Goal: Task Accomplishment & Management: Complete application form

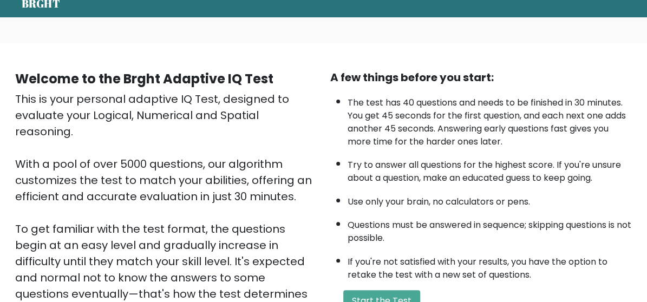
scroll to position [56, 0]
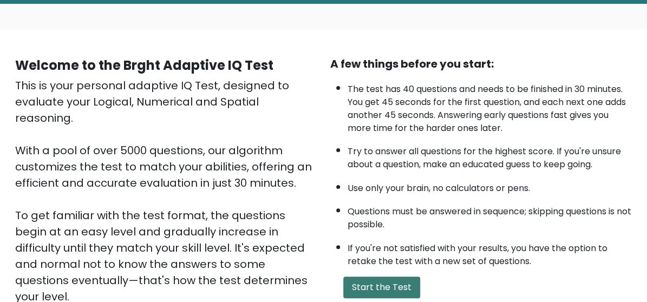
click at [351, 277] on button "Start the Test" at bounding box center [381, 288] width 77 height 22
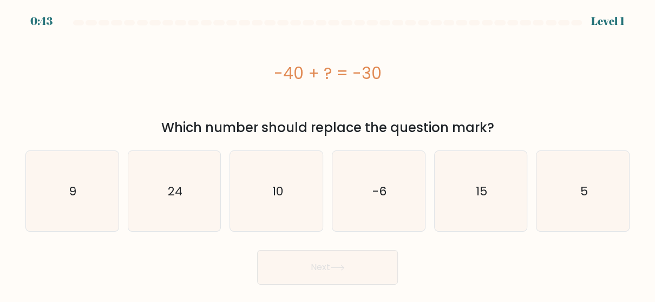
scroll to position [68, 0]
click at [259, 198] on icon "10" at bounding box center [277, 191] width 80 height 80
click at [328, 154] on input "c. 10" at bounding box center [328, 152] width 1 height 3
radio input "true"
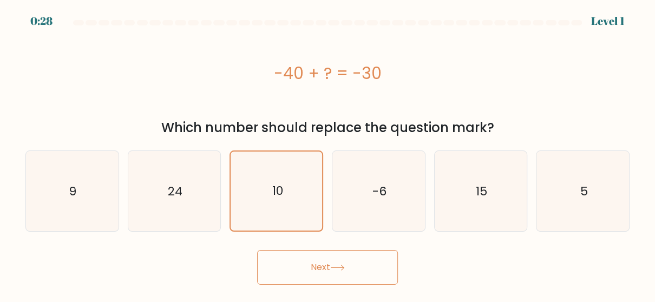
click at [341, 270] on button "Next" at bounding box center [327, 267] width 141 height 35
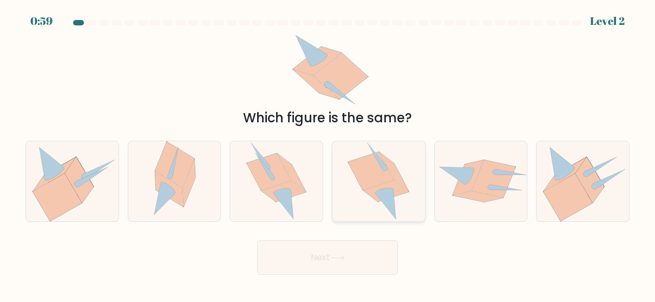
click at [388, 192] on icon at bounding box center [386, 205] width 21 height 30
click at [328, 154] on input "d." at bounding box center [328, 152] width 1 height 3
radio input "true"
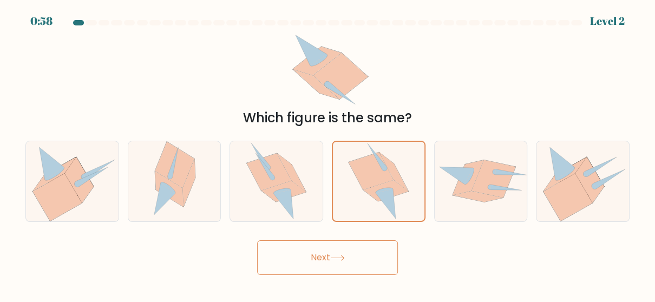
click at [337, 255] on icon at bounding box center [337, 258] width 15 height 6
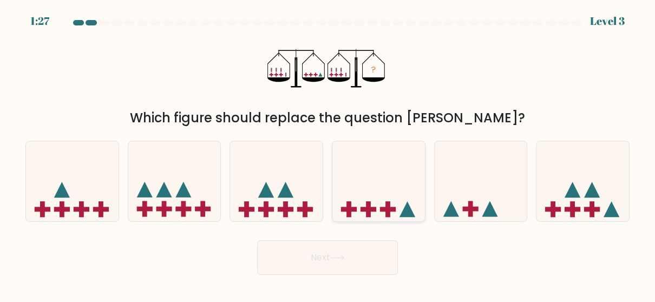
click at [390, 161] on icon at bounding box center [379, 181] width 93 height 76
click at [328, 154] on input "d." at bounding box center [328, 152] width 1 height 3
radio input "true"
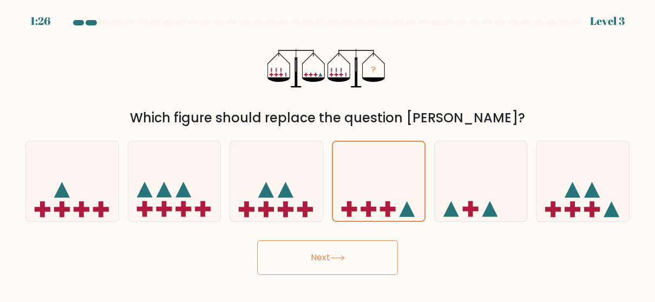
click at [335, 255] on icon at bounding box center [337, 258] width 15 height 6
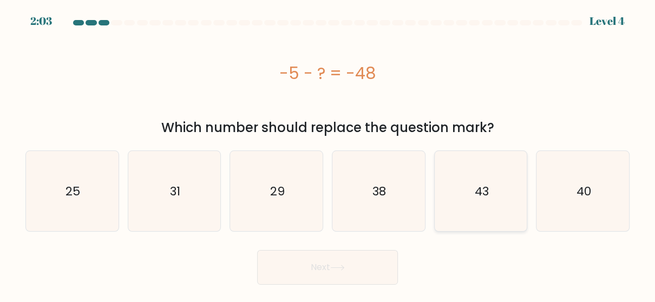
click at [479, 175] on icon "43" at bounding box center [481, 191] width 80 height 80
click at [328, 154] on input "e. 43" at bounding box center [328, 152] width 1 height 3
radio input "true"
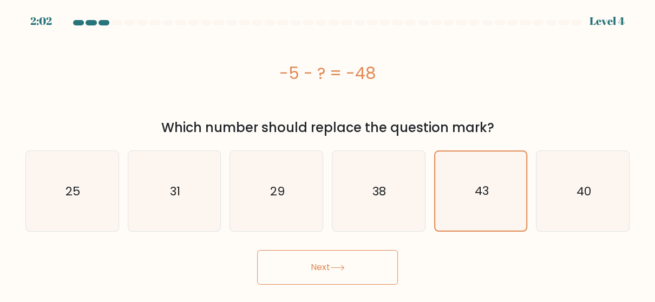
click at [383, 254] on button "Next" at bounding box center [327, 267] width 141 height 35
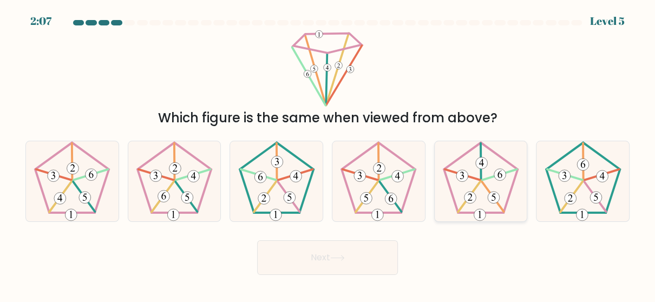
click at [486, 185] on 24 at bounding box center [493, 197] width 22 height 30
click at [328, 154] on input "e." at bounding box center [328, 152] width 1 height 3
radio input "true"
click at [373, 250] on button "Next" at bounding box center [327, 257] width 141 height 35
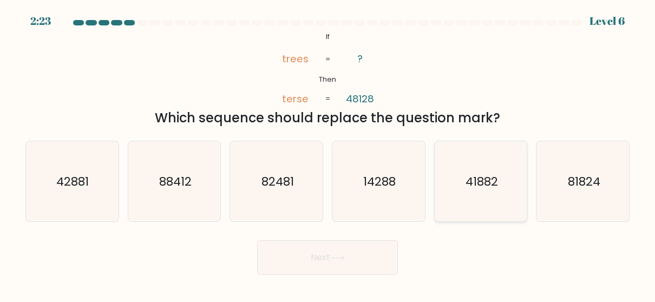
click at [485, 148] on icon "41882" at bounding box center [481, 181] width 80 height 80
click at [328, 151] on input "e. 41882" at bounding box center [328, 152] width 1 height 3
radio input "true"
click at [349, 259] on button "Next" at bounding box center [327, 257] width 141 height 35
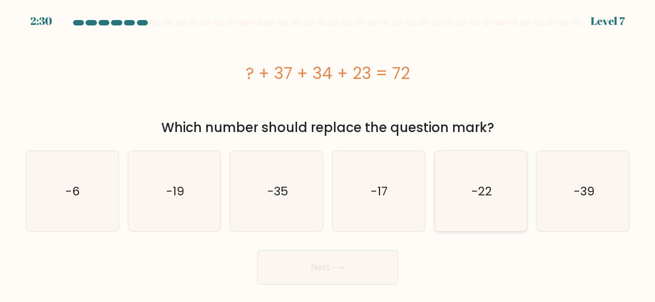
click at [462, 199] on icon "-22" at bounding box center [481, 191] width 80 height 80
click at [328, 154] on input "e. -22" at bounding box center [328, 152] width 1 height 3
radio input "true"
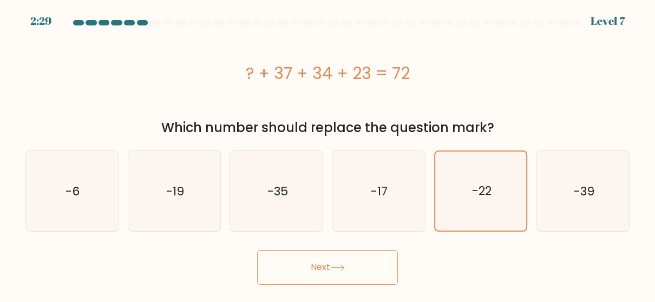
click at [361, 264] on button "Next" at bounding box center [327, 267] width 141 height 35
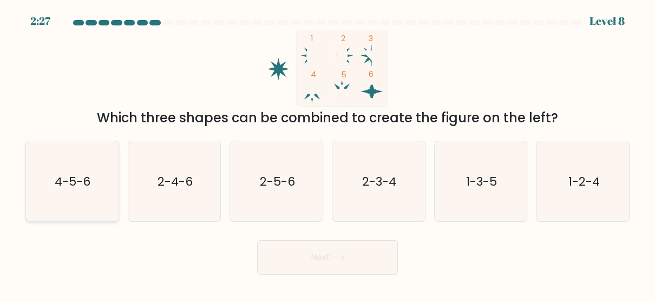
click at [56, 173] on text "4-5-6" at bounding box center [73, 181] width 36 height 17
click at [328, 154] on input "a. 4-5-6" at bounding box center [328, 152] width 1 height 3
radio input "true"
click at [320, 250] on button "Next" at bounding box center [327, 257] width 141 height 35
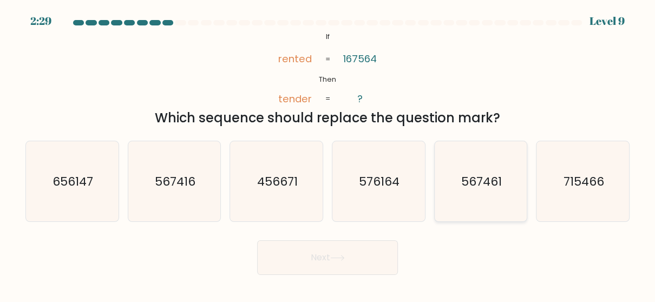
click at [479, 182] on text "567461" at bounding box center [481, 181] width 41 height 17
click at [328, 154] on input "e. 567461" at bounding box center [328, 152] width 1 height 3
radio input "true"
click at [366, 250] on button "Next" at bounding box center [327, 257] width 141 height 35
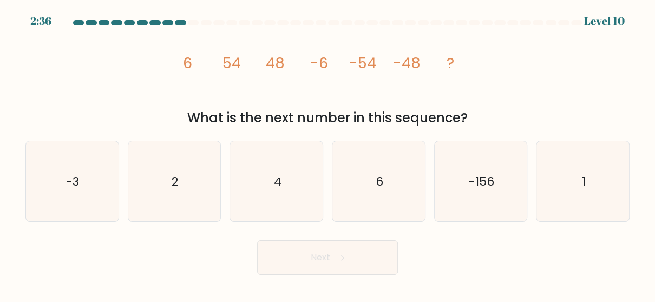
drag, startPoint x: 183, startPoint y: 62, endPoint x: 477, endPoint y: 111, distance: 298.2
type textarea "6 54 48 -6 -54 -48 ? What is the next number in this sequence?"
click at [477, 111] on div "image/svg+xml 6 54 48 -6 -54 -48 ? What is the next number in this sequence?" at bounding box center [327, 79] width 617 height 98
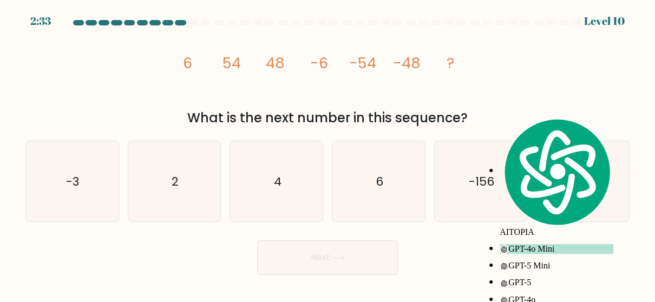
copy div "6 54 48 -6 -54 -48 ? What is the next number in this sequence?"
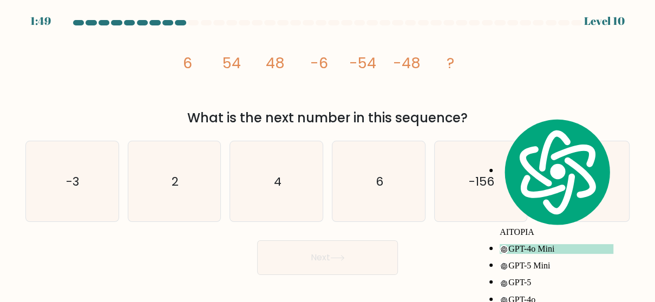
click at [573, 84] on div "image/svg+xml 6 54 48 -6 -54 -48 ? What is the next number in this sequence?" at bounding box center [327, 79] width 617 height 98
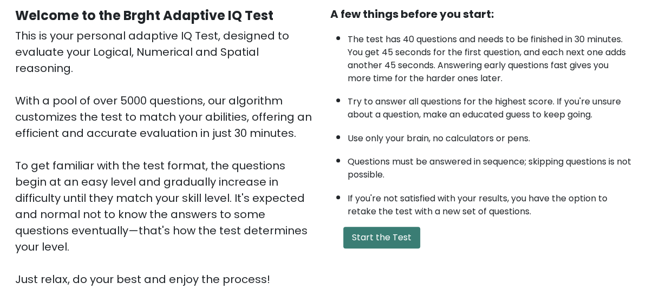
scroll to position [107, 0]
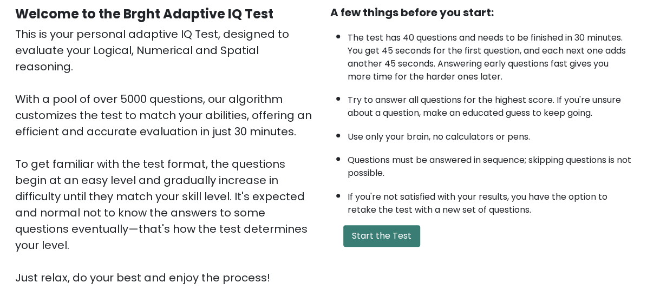
click at [386, 225] on button "Start the Test" at bounding box center [381, 236] width 77 height 22
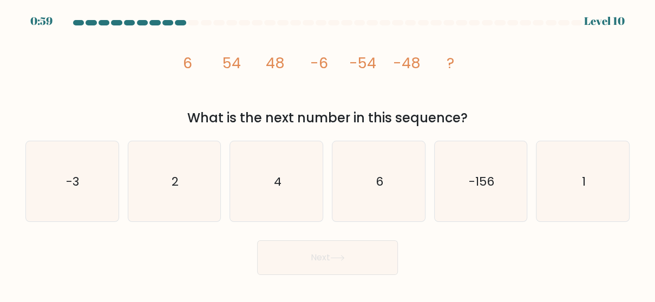
scroll to position [68, 0]
click at [564, 181] on icon "1" at bounding box center [583, 181] width 80 height 80
click at [328, 154] on input "f. 1" at bounding box center [328, 152] width 1 height 3
radio input "true"
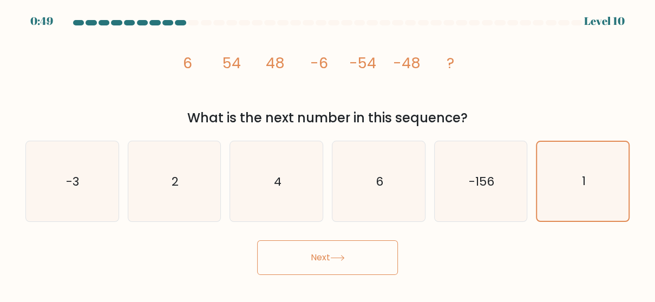
click at [322, 259] on button "Next" at bounding box center [327, 257] width 141 height 35
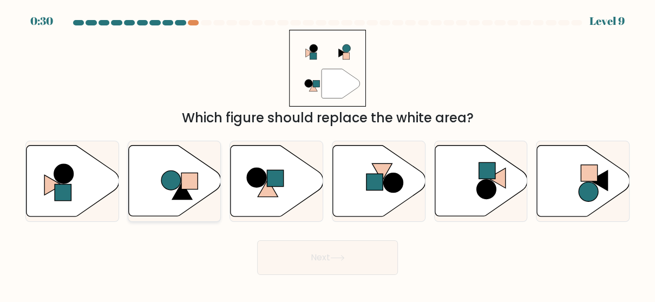
click at [167, 188] on icon at bounding box center [174, 181] width 93 height 71
click at [328, 154] on input "b." at bounding box center [328, 152] width 1 height 3
radio input "true"
click at [309, 269] on button "Next" at bounding box center [327, 257] width 141 height 35
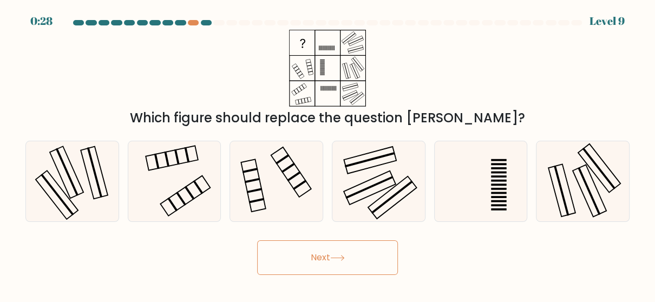
click at [309, 258] on button "Next" at bounding box center [327, 257] width 141 height 35
click at [446, 236] on div "Next" at bounding box center [327, 255] width 617 height 40
click at [159, 172] on icon at bounding box center [174, 181] width 80 height 80
click at [328, 154] on input "b." at bounding box center [328, 152] width 1 height 3
radio input "true"
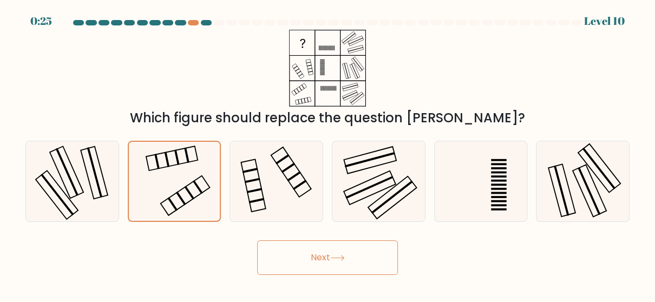
click at [289, 265] on button "Next" at bounding box center [327, 257] width 141 height 35
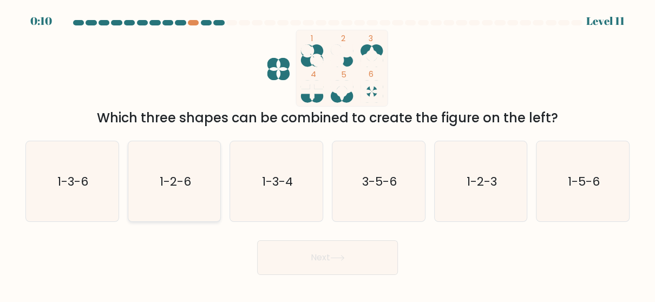
click at [175, 164] on icon "1-2-6" at bounding box center [174, 181] width 80 height 80
click at [328, 154] on input "b. 1-2-6" at bounding box center [328, 152] width 1 height 3
radio input "true"
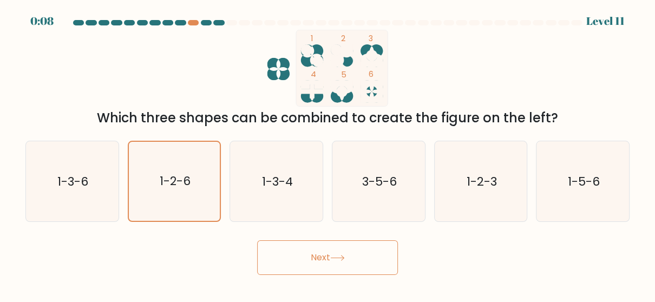
click at [313, 250] on button "Next" at bounding box center [327, 257] width 141 height 35
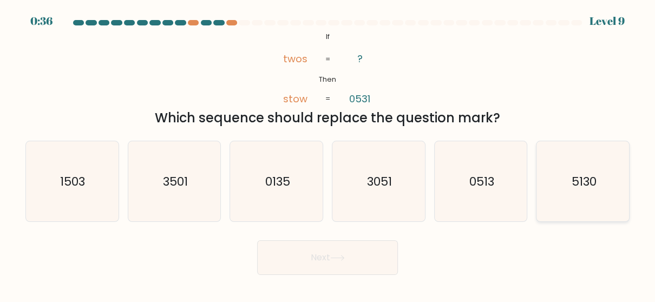
click at [589, 173] on text "5130" at bounding box center [583, 181] width 25 height 17
click at [328, 154] on input "f. 5130" at bounding box center [328, 152] width 1 height 3
radio input "true"
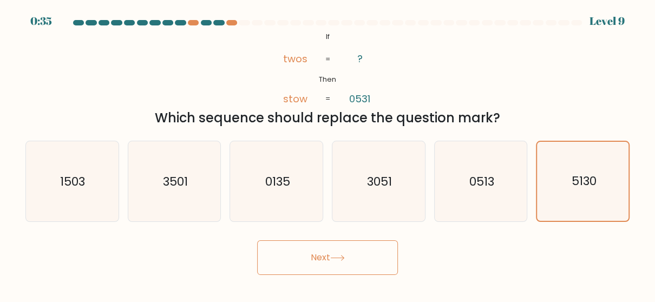
click at [369, 249] on button "Next" at bounding box center [327, 257] width 141 height 35
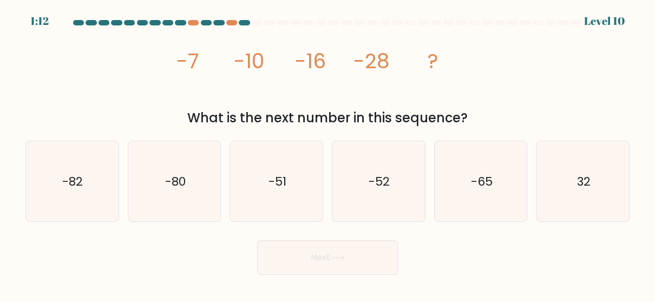
drag, startPoint x: 173, startPoint y: 57, endPoint x: 468, endPoint y: 125, distance: 303.2
type textarea "-7 -10 -16 -28 ? What is the next number in this sequence?"
click at [468, 125] on div "image/svg+xml -7 -10 -16 -28 ? What is the next number in this sequence?" at bounding box center [327, 79] width 617 height 98
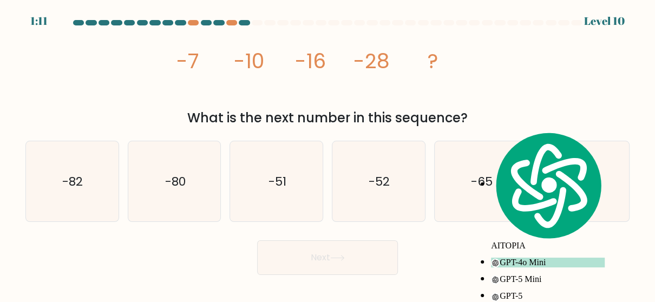
copy div "-7 -10 -16 -28 ? What is the next number in this sequence?"
click at [550, 66] on div "image/svg+xml -7 -10 -16 -28 ? What is the next number in this sequence?" at bounding box center [327, 79] width 617 height 98
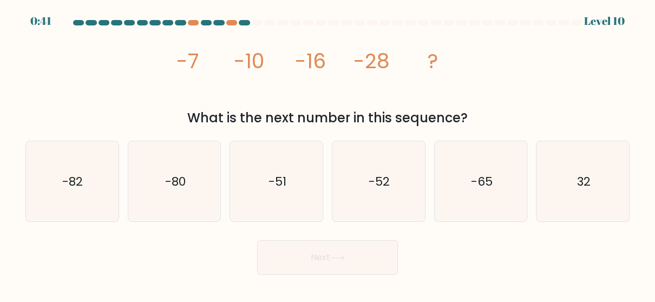
drag, startPoint x: 156, startPoint y: 58, endPoint x: 479, endPoint y: 123, distance: 329.2
click at [479, 123] on div "image/svg+xml -7 -10 -16 -28 ? What is the next number in this sequence?" at bounding box center [327, 79] width 617 height 98
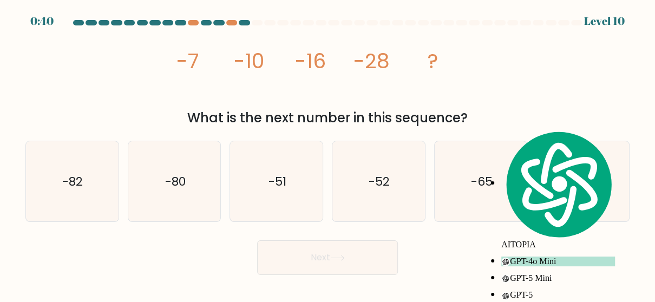
copy div "-7 -10 -16 -28 ? What is the next number in this sequence?"
click at [409, 207] on icon "-52" at bounding box center [378, 181] width 80 height 80
click at [328, 154] on input "d. -52" at bounding box center [328, 152] width 1 height 3
radio input "true"
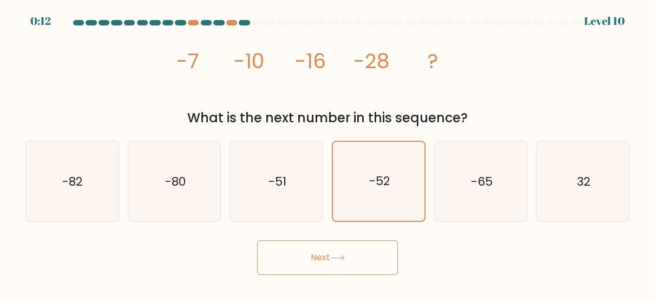
click at [356, 249] on button "Next" at bounding box center [327, 257] width 141 height 35
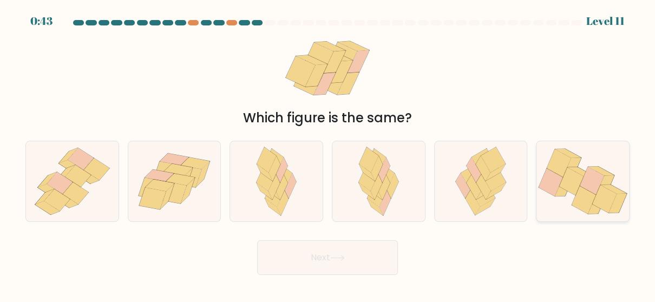
click at [577, 168] on icon at bounding box center [581, 171] width 26 height 9
click at [328, 154] on input "f." at bounding box center [328, 152] width 1 height 3
radio input "true"
click at [364, 244] on button "Next" at bounding box center [327, 257] width 141 height 35
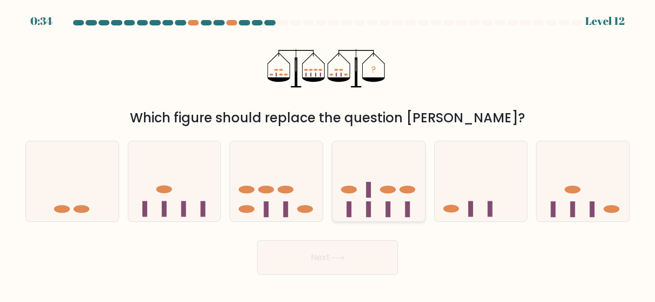
click at [366, 184] on rect at bounding box center [368, 190] width 5 height 16
click at [328, 154] on input "d." at bounding box center [328, 152] width 1 height 3
radio input "true"
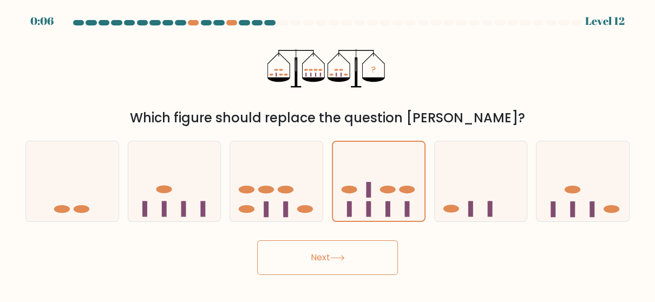
click at [320, 255] on button "Next" at bounding box center [327, 257] width 141 height 35
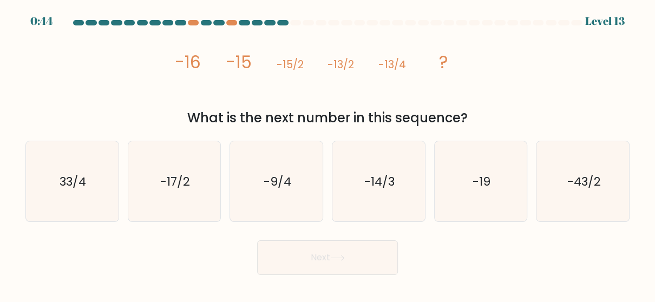
drag, startPoint x: 174, startPoint y: 57, endPoint x: 476, endPoint y: 119, distance: 308.4
click at [476, 119] on div "image/svg+xml -16 -15 -15/2 -13/2 -13/4 ? What is the next number in this seque…" at bounding box center [327, 79] width 617 height 98
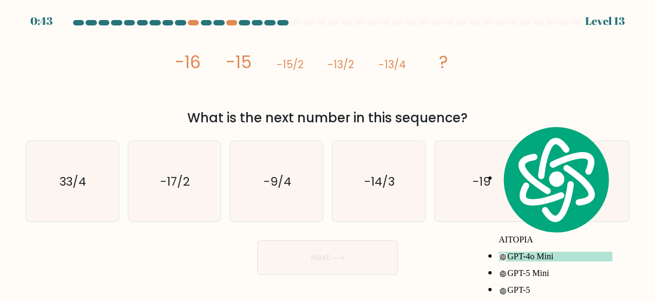
copy div "-16 -15 -15/2 -13/2 -13/4 ? What is the next number in this sequence?"
click at [259, 186] on icon "-9/4" at bounding box center [277, 181] width 80 height 80
click at [328, 154] on input "c. -9/4" at bounding box center [328, 152] width 1 height 3
radio input "true"
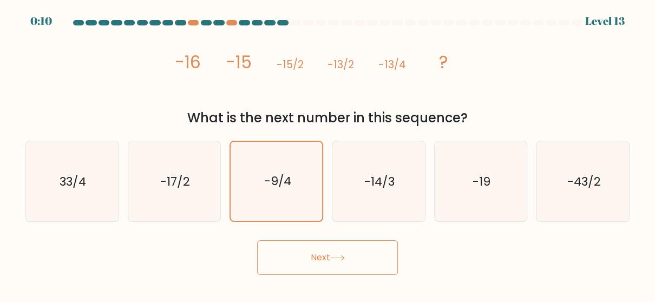
click at [360, 247] on button "Next" at bounding box center [327, 257] width 141 height 35
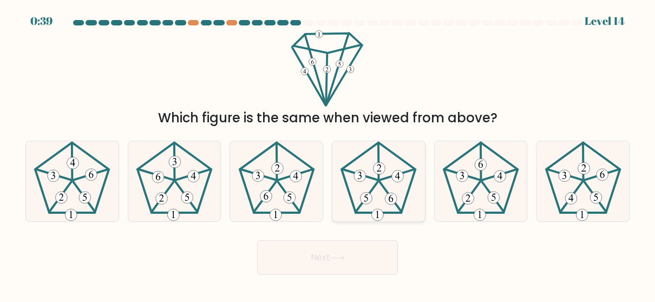
click at [383, 165] on 524 at bounding box center [380, 168] width 12 height 12
click at [328, 154] on input "d." at bounding box center [328, 152] width 1 height 3
radio input "true"
click at [324, 257] on button "Next" at bounding box center [327, 257] width 141 height 35
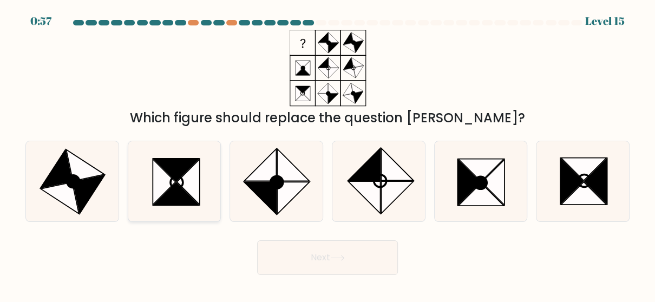
click at [199, 182] on icon at bounding box center [188, 181] width 23 height 45
click at [328, 154] on input "b." at bounding box center [328, 152] width 1 height 3
radio input "true"
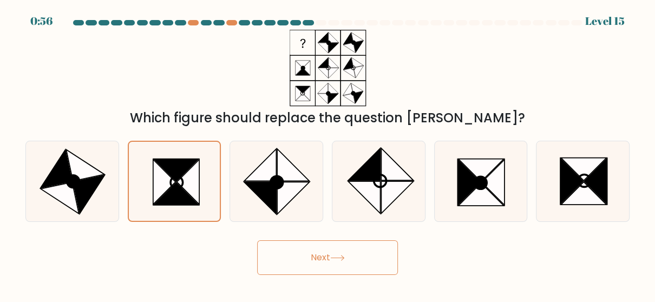
click at [316, 260] on button "Next" at bounding box center [327, 257] width 141 height 35
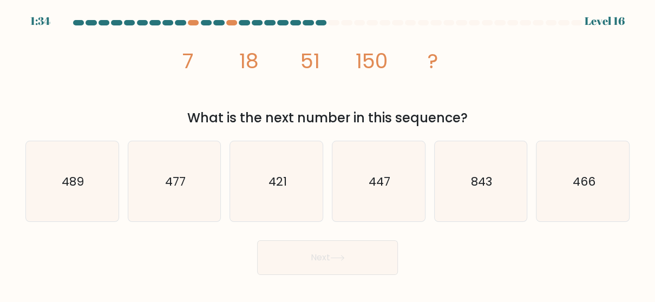
drag, startPoint x: 181, startPoint y: 53, endPoint x: 471, endPoint y: 114, distance: 296.1
click at [471, 114] on div "image/svg+xml 7 18 51 150 ? What is the next number in this sequence?" at bounding box center [327, 79] width 617 height 98
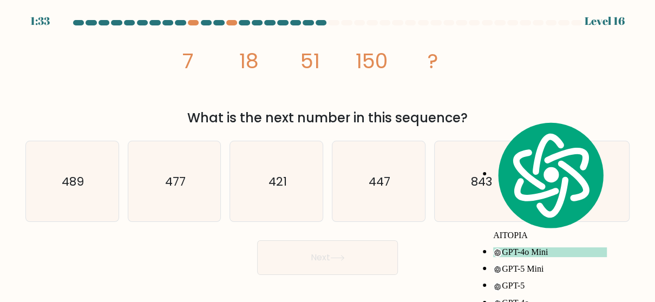
copy div "7 18 51 150 ? What is the next number in this sequence?"
click at [362, 185] on icon "447" at bounding box center [378, 181] width 80 height 80
click at [328, 154] on input "d. 447" at bounding box center [328, 152] width 1 height 3
radio input "true"
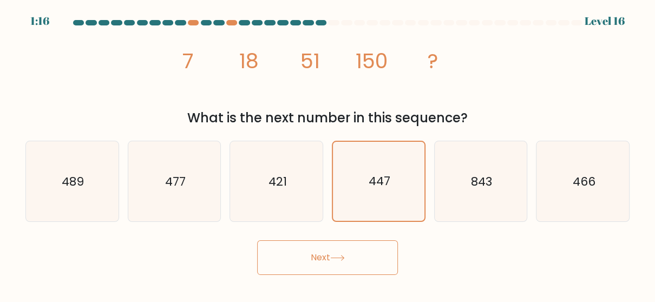
click at [301, 255] on button "Next" at bounding box center [327, 257] width 141 height 35
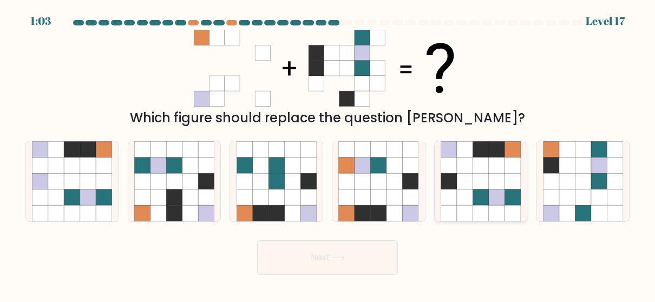
click at [503, 180] on icon at bounding box center [497, 181] width 16 height 16
click at [328, 154] on input "e." at bounding box center [328, 152] width 1 height 3
radio input "true"
click at [360, 249] on button "Next" at bounding box center [327, 257] width 141 height 35
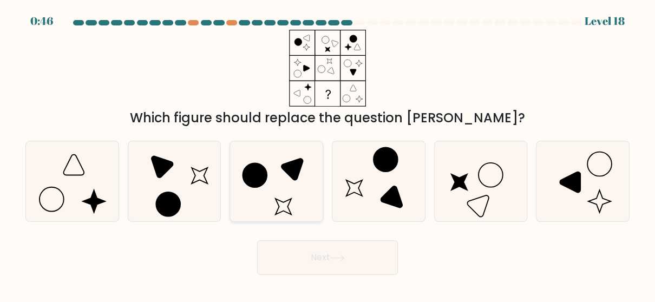
click at [266, 186] on icon at bounding box center [277, 181] width 80 height 80
click at [328, 154] on input "c." at bounding box center [328, 152] width 1 height 3
radio input "true"
click at [495, 186] on icon at bounding box center [481, 181] width 80 height 80
click at [328, 154] on input "e." at bounding box center [328, 152] width 1 height 3
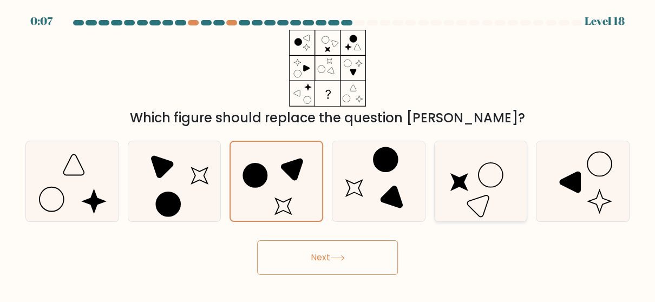
radio input "true"
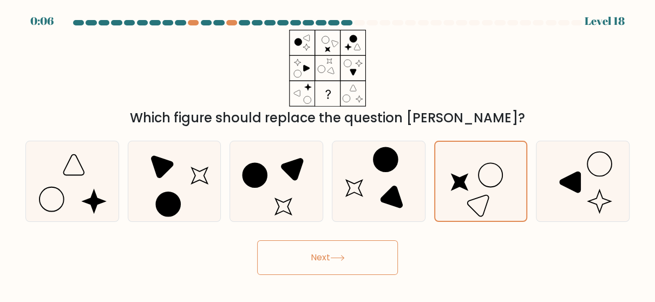
click at [350, 240] on button "Next" at bounding box center [327, 257] width 141 height 35
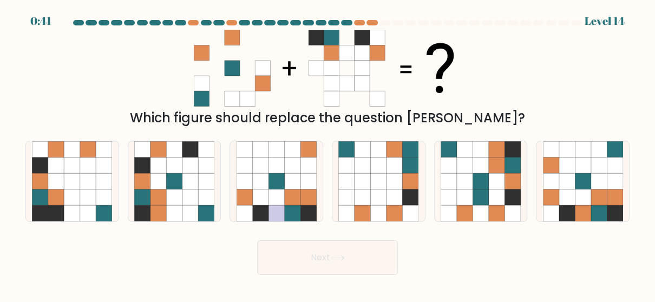
scroll to position [68, 0]
click at [48, 177] on icon at bounding box center [56, 181] width 16 height 16
click at [328, 154] on input "a." at bounding box center [328, 152] width 1 height 3
radio input "true"
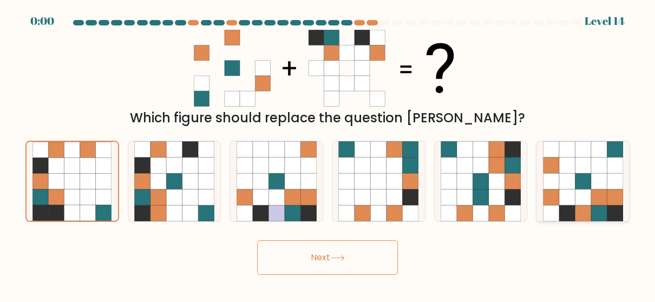
click at [579, 195] on icon at bounding box center [583, 198] width 16 height 16
click at [328, 154] on input "f." at bounding box center [328, 152] width 1 height 3
radio input "true"
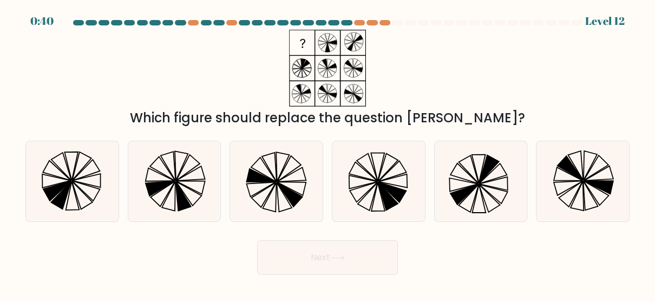
scroll to position [68, 0]
click at [103, 165] on icon at bounding box center [72, 181] width 80 height 80
click at [328, 154] on input "a." at bounding box center [328, 152] width 1 height 3
radio input "true"
click at [308, 252] on button "Next" at bounding box center [327, 257] width 141 height 35
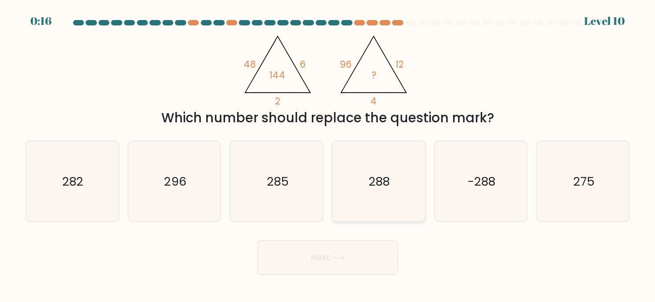
click at [373, 199] on icon "288" at bounding box center [378, 181] width 80 height 80
click at [328, 154] on input "d. 288" at bounding box center [328, 152] width 1 height 3
radio input "true"
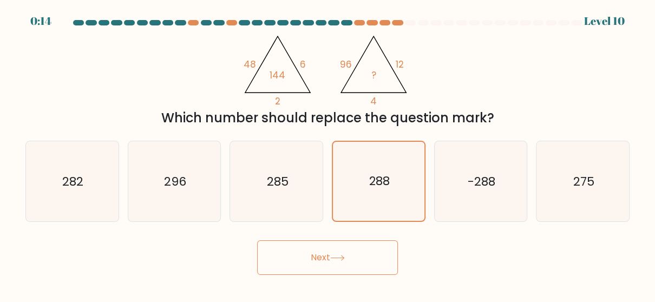
click at [334, 255] on icon at bounding box center [337, 258] width 15 height 6
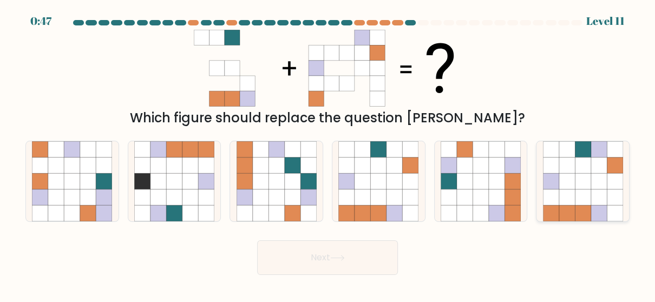
click at [577, 167] on icon at bounding box center [583, 166] width 16 height 16
click at [328, 154] on input "f." at bounding box center [328, 152] width 1 height 3
radio input "true"
click at [349, 247] on button "Next" at bounding box center [327, 257] width 141 height 35
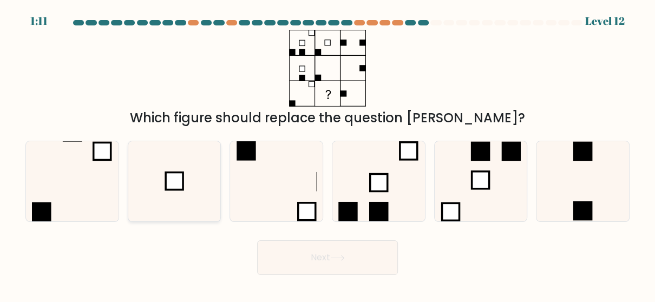
click at [177, 142] on icon at bounding box center [174, 181] width 80 height 80
click at [328, 151] on input "b." at bounding box center [328, 152] width 1 height 3
radio input "true"
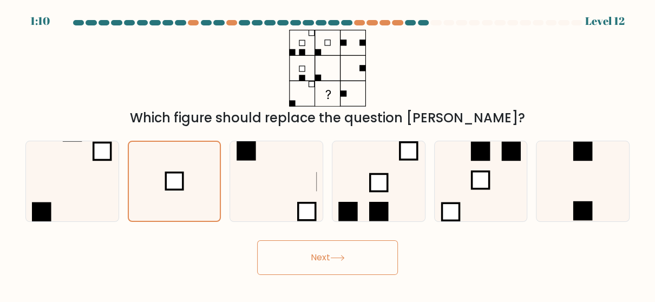
click at [331, 242] on button "Next" at bounding box center [327, 257] width 141 height 35
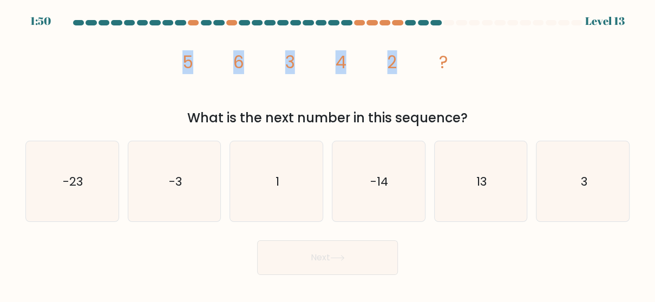
drag, startPoint x: 179, startPoint y: 57, endPoint x: 449, endPoint y: 90, distance: 272.8
type textarea "5 6 3 4 2 ?"
click at [447, 90] on icon "image/svg+xml 5 6 3 4 2 ?" at bounding box center [327, 68] width 307 height 77
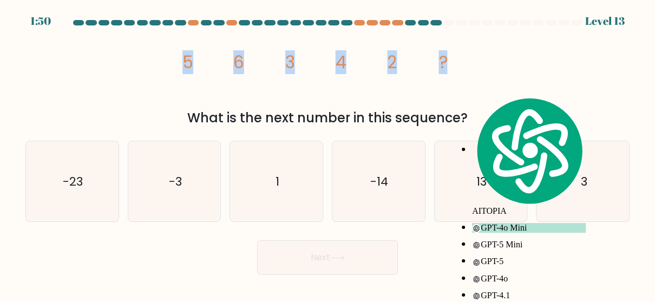
click at [449, 90] on icon "image/svg+xml 5 6 3 4 2 ?" at bounding box center [327, 68] width 307 height 77
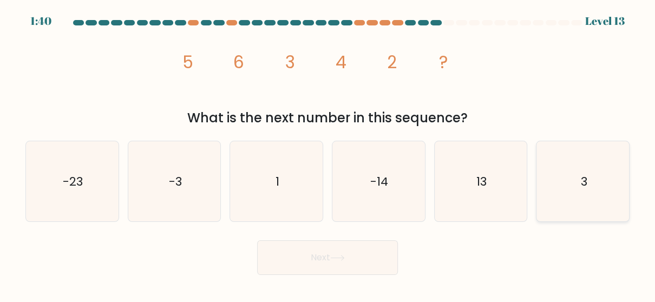
click at [570, 159] on icon "3" at bounding box center [583, 181] width 80 height 80
click at [328, 154] on input "f. 3" at bounding box center [328, 152] width 1 height 3
radio input "true"
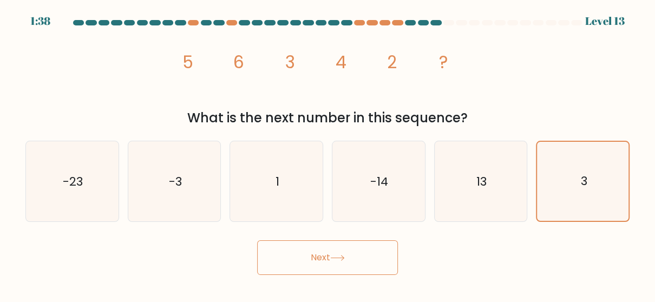
click at [369, 263] on button "Next" at bounding box center [327, 257] width 141 height 35
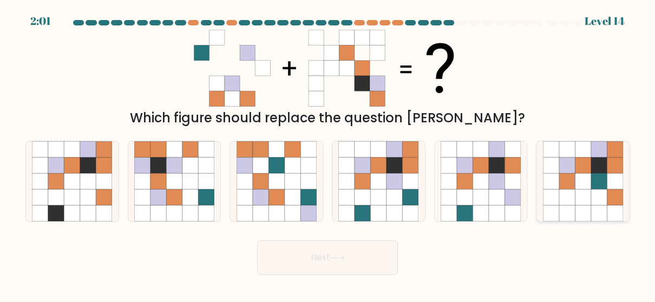
click at [603, 185] on icon at bounding box center [599, 181] width 16 height 16
click at [328, 154] on input "f." at bounding box center [328, 152] width 1 height 3
radio input "true"
click at [158, 194] on icon at bounding box center [159, 198] width 16 height 16
click at [328, 154] on input "b." at bounding box center [328, 152] width 1 height 3
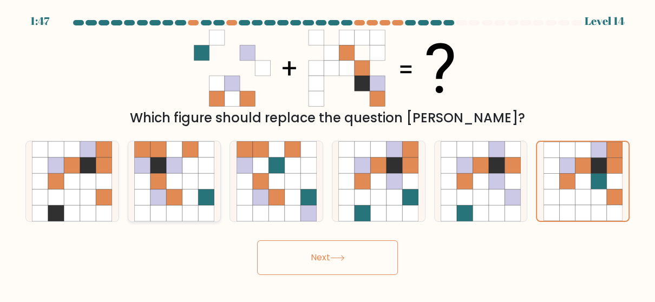
radio input "true"
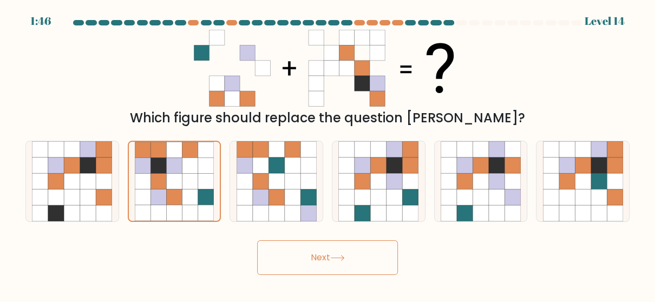
click at [289, 250] on button "Next" at bounding box center [327, 257] width 141 height 35
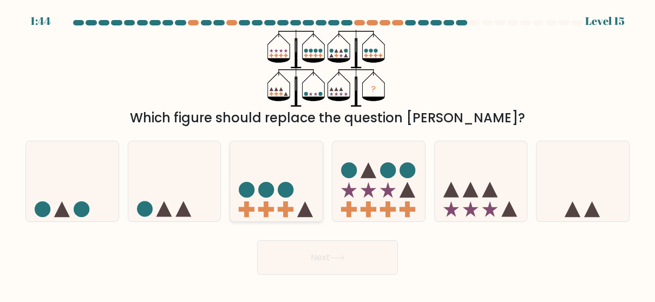
click at [290, 203] on icon at bounding box center [276, 181] width 93 height 76
click at [328, 154] on input "c." at bounding box center [328, 152] width 1 height 3
radio input "true"
click at [317, 244] on button "Next" at bounding box center [327, 257] width 141 height 35
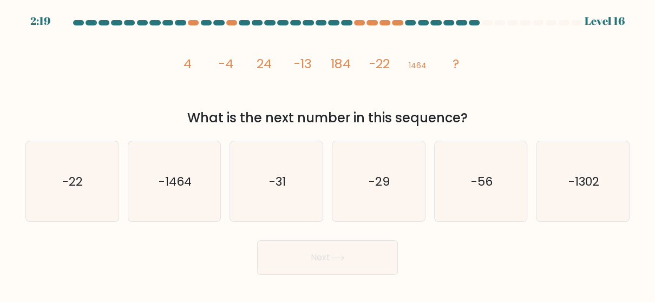
drag, startPoint x: 176, startPoint y: 56, endPoint x: 489, endPoint y: 120, distance: 319.6
click at [489, 120] on div "image/svg+xml 4 -4 24 -13 184 -22 1464 ? What is the next number in this sequen…" at bounding box center [327, 79] width 617 height 98
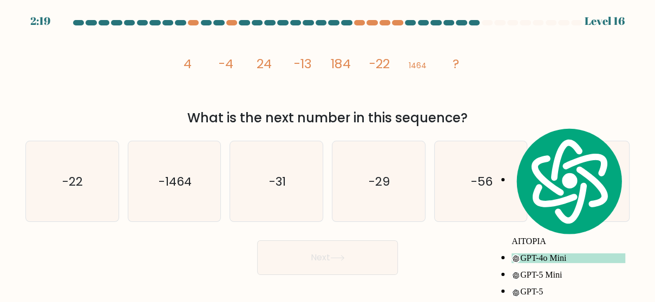
copy div "4 -4 24 -13 184 -22 1464 ? What is the next number in this sequence?"
click at [247, 212] on icon "-31" at bounding box center [277, 181] width 80 height 80
click at [328, 154] on input "c. -31" at bounding box center [328, 152] width 1 height 3
radio input "true"
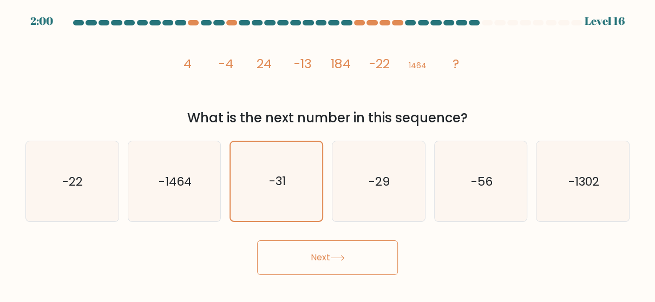
click at [318, 258] on button "Next" at bounding box center [327, 257] width 141 height 35
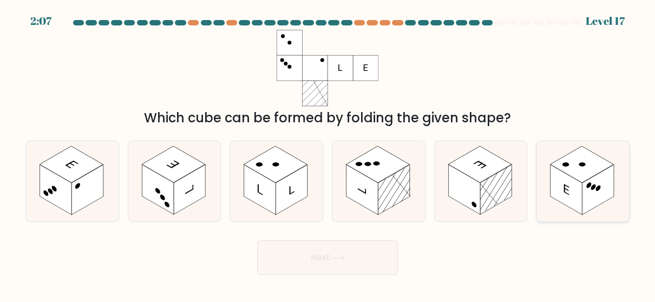
click at [562, 205] on icon at bounding box center [583, 181] width 93 height 80
click at [328, 154] on input "f." at bounding box center [328, 152] width 1 height 3
radio input "true"
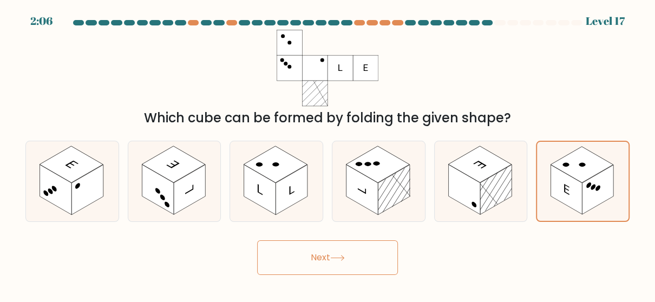
click at [373, 260] on button "Next" at bounding box center [327, 257] width 141 height 35
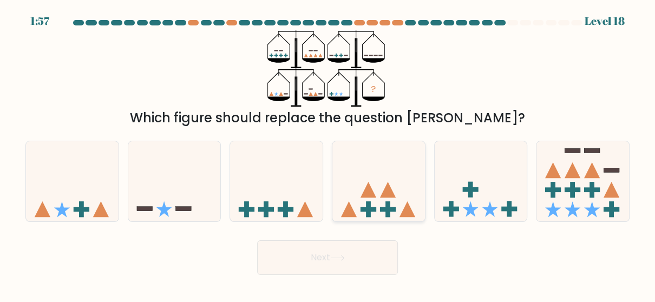
click at [359, 186] on icon at bounding box center [379, 181] width 93 height 76
click at [328, 154] on input "d." at bounding box center [328, 152] width 1 height 3
radio input "true"
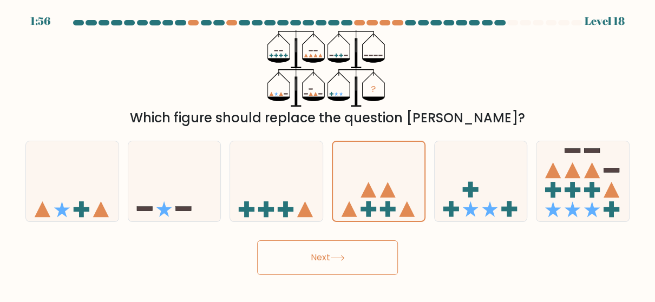
click at [344, 249] on button "Next" at bounding box center [327, 257] width 141 height 35
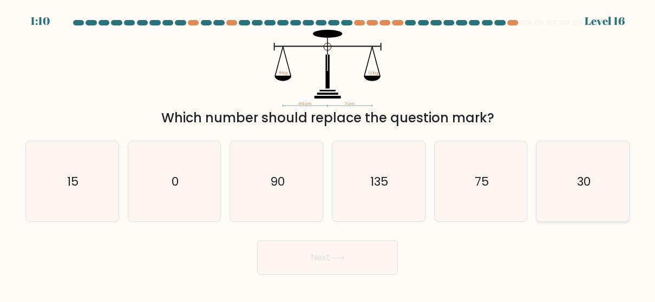
click at [565, 191] on icon "30" at bounding box center [583, 181] width 80 height 80
click at [328, 154] on input "f. 30" at bounding box center [328, 152] width 1 height 3
radio input "true"
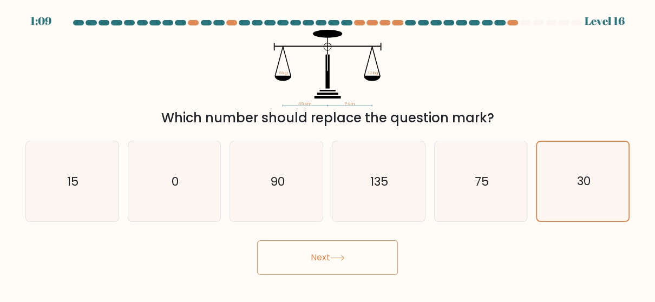
click at [376, 256] on button "Next" at bounding box center [327, 257] width 141 height 35
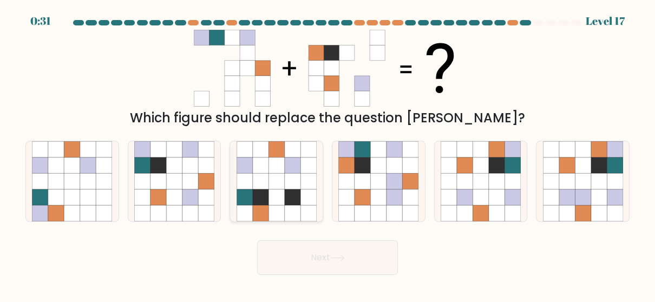
click at [293, 199] on icon at bounding box center [292, 198] width 16 height 16
click at [328, 154] on input "c." at bounding box center [328, 152] width 1 height 3
radio input "true"
click at [347, 248] on button "Next" at bounding box center [327, 257] width 141 height 35
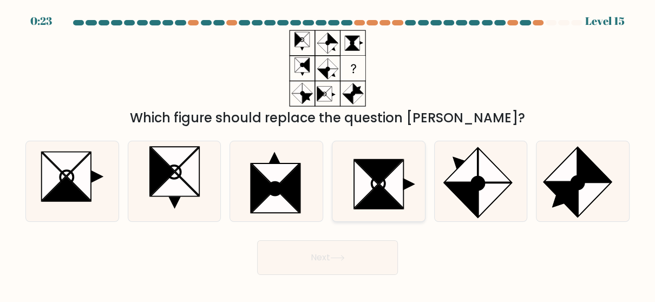
click at [402, 171] on icon at bounding box center [392, 184] width 24 height 48
click at [328, 154] on input "d." at bounding box center [328, 152] width 1 height 3
radio input "true"
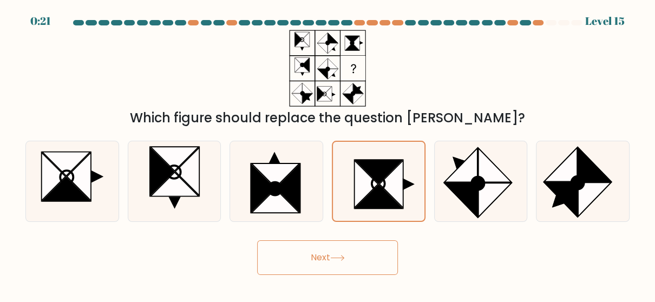
click at [350, 249] on button "Next" at bounding box center [327, 257] width 141 height 35
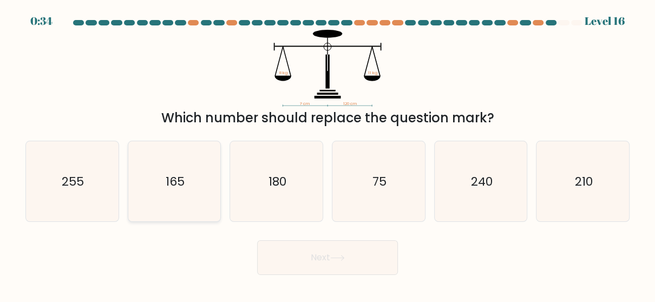
click at [176, 195] on icon "165" at bounding box center [174, 181] width 80 height 80
click at [328, 154] on input "b. 165" at bounding box center [328, 152] width 1 height 3
radio input "true"
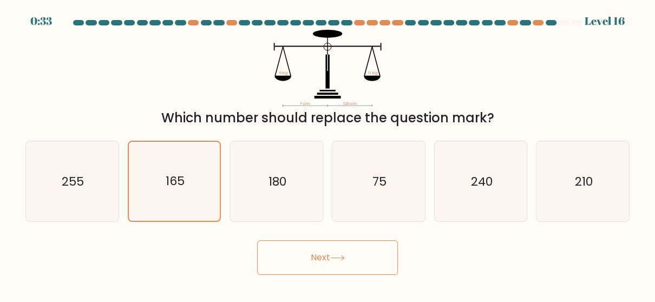
click at [354, 252] on button "Next" at bounding box center [327, 257] width 141 height 35
click at [325, 248] on button "Next" at bounding box center [327, 257] width 141 height 35
click at [317, 203] on div "180" at bounding box center [277, 181] width 94 height 81
click at [328, 154] on input "c. 180" at bounding box center [328, 152] width 1 height 3
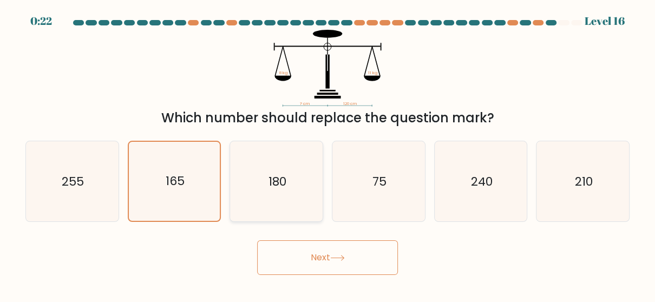
radio input "true"
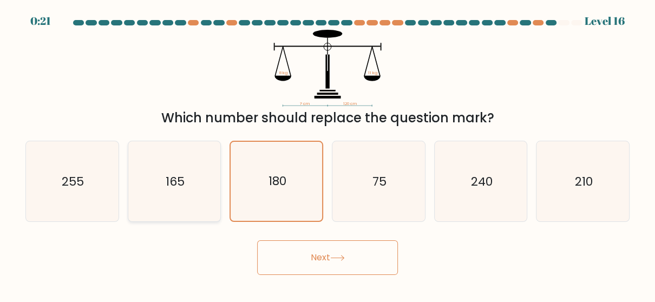
click at [211, 161] on icon "165" at bounding box center [174, 181] width 80 height 80
click at [328, 154] on input "b. 165" at bounding box center [328, 152] width 1 height 3
radio input "true"
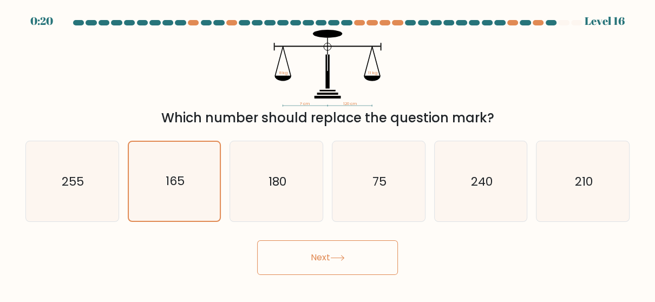
click at [354, 250] on button "Next" at bounding box center [327, 257] width 141 height 35
click at [323, 254] on button "Next" at bounding box center [327, 257] width 141 height 35
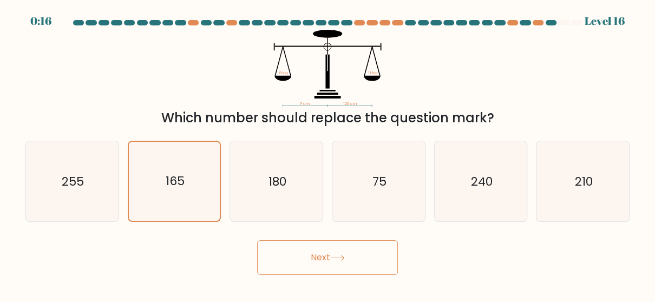
click at [323, 254] on button "Next" at bounding box center [327, 257] width 141 height 35
click at [463, 191] on icon "240" at bounding box center [481, 181] width 80 height 80
click at [328, 154] on input "e. 240" at bounding box center [328, 152] width 1 height 3
radio input "true"
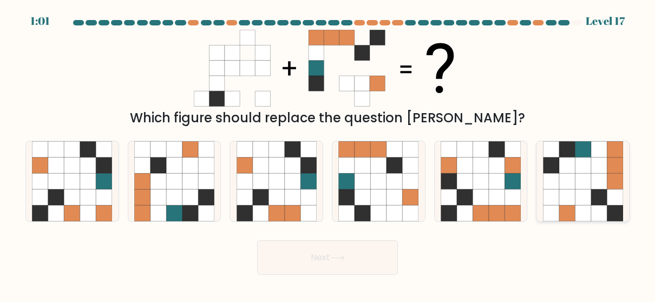
click at [562, 174] on icon at bounding box center [567, 181] width 16 height 16
click at [328, 154] on input "f." at bounding box center [328, 152] width 1 height 3
radio input "true"
click at [359, 257] on button "Next" at bounding box center [327, 257] width 141 height 35
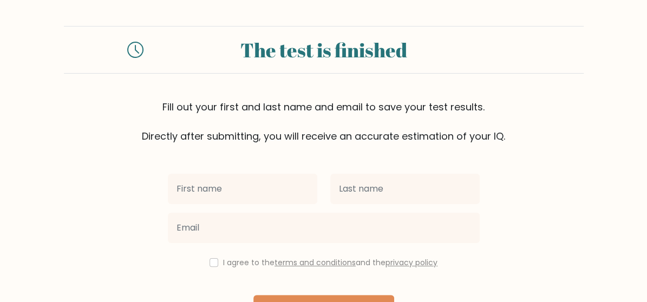
scroll to position [68, 0]
type input "j"
type input "[PERSON_NAME]"
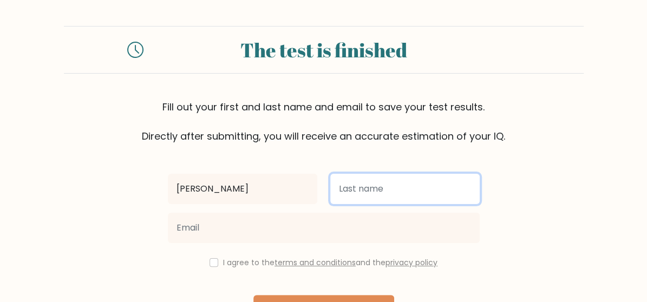
click at [376, 180] on input "text" at bounding box center [404, 189] width 149 height 30
type input "Dianite"
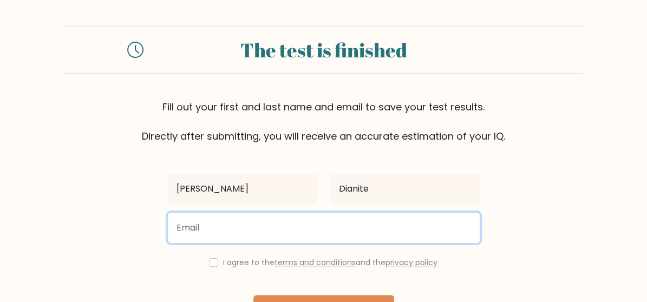
click at [286, 213] on input "email" at bounding box center [324, 228] width 312 height 30
type input "[EMAIL_ADDRESS][DOMAIN_NAME]"
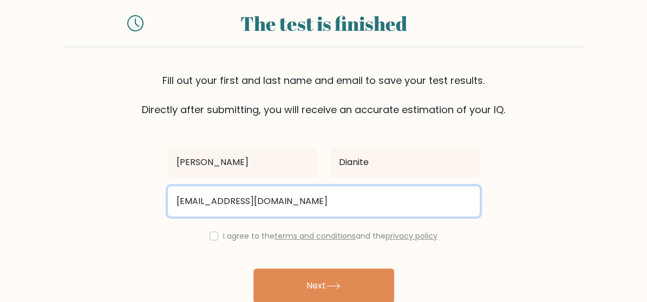
scroll to position [41, 0]
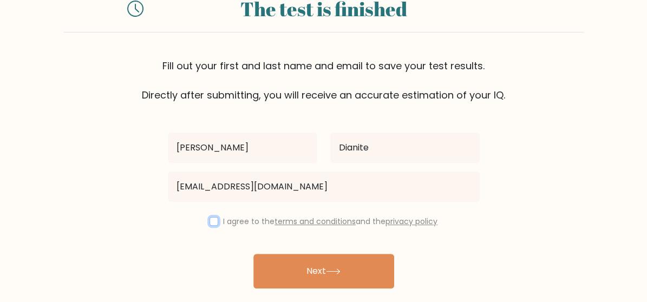
click at [218, 217] on input "checkbox" at bounding box center [214, 221] width 9 height 9
checkbox input "true"
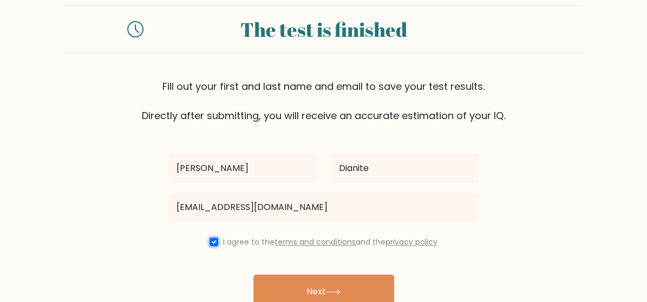
scroll to position [21, 0]
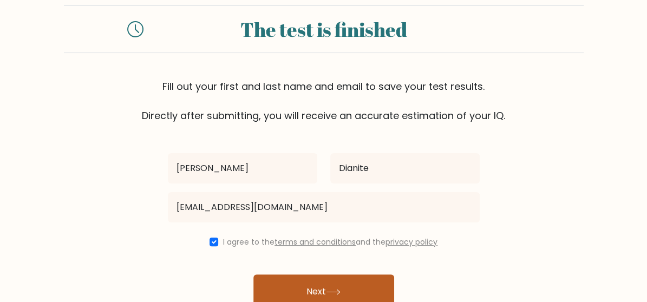
click at [363, 275] on button "Next" at bounding box center [323, 292] width 141 height 35
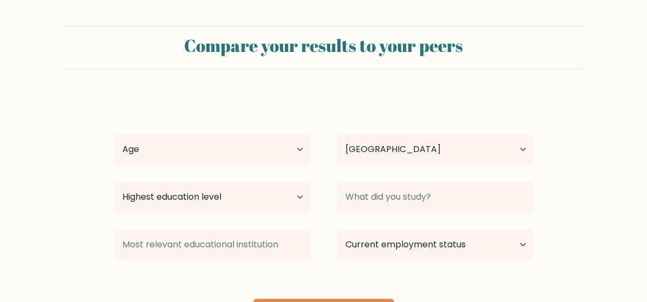
select select "NG"
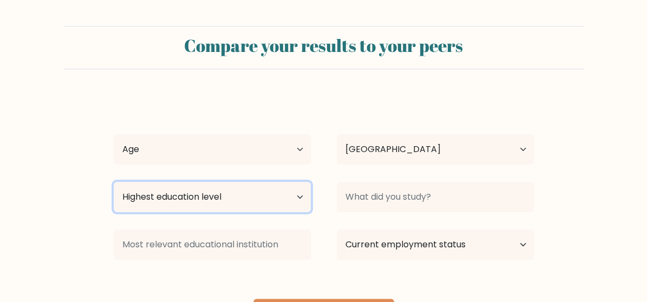
click at [301, 182] on select "Highest education level No schooling Primary Lower Secondary Upper Secondary Oc…" at bounding box center [212, 197] width 197 height 30
select select "bachelors_degree"
click at [114, 182] on select "Highest education level No schooling Primary Lower Secondary Upper Secondary Oc…" at bounding box center [212, 197] width 197 height 30
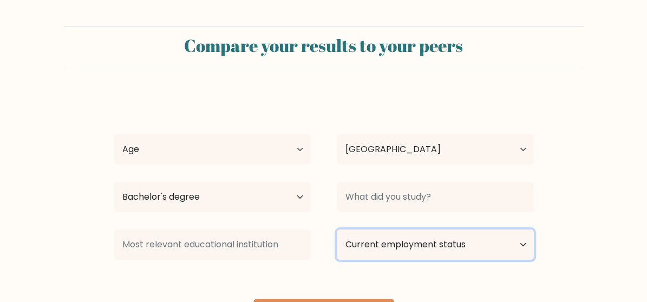
click at [508, 230] on select "Current employment status Employed Student Retired Other / prefer not to answer" at bounding box center [435, 245] width 197 height 30
select select "other"
click at [337, 230] on select "Current employment status Employed Student Retired Other / prefer not to answer" at bounding box center [435, 245] width 197 height 30
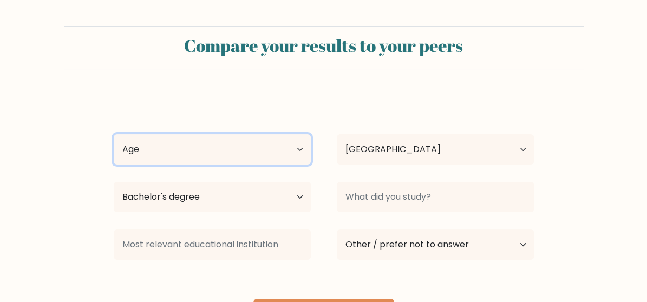
click at [303, 135] on select "Age Under 18 years old 18-24 years old 25-34 years old 35-44 years old 45-54 ye…" at bounding box center [212, 149] width 197 height 30
select select "18_24"
click at [114, 134] on select "Age Under 18 years old 18-24 years old 25-34 years old 35-44 years old 45-54 ye…" at bounding box center [212, 149] width 197 height 30
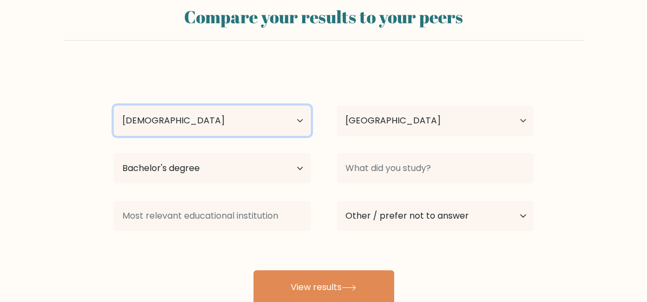
scroll to position [37, 0]
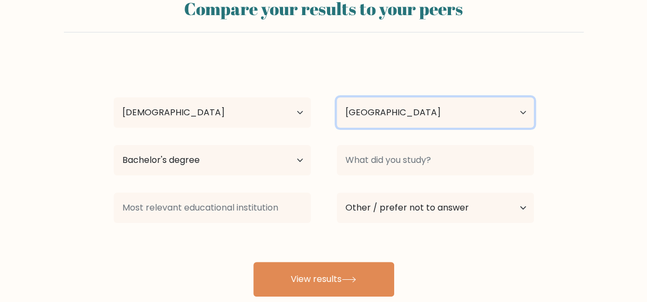
click at [524, 97] on select "Country Afghanistan Albania Algeria American Samoa Andorra Angola Anguilla Anta…" at bounding box center [435, 112] width 197 height 30
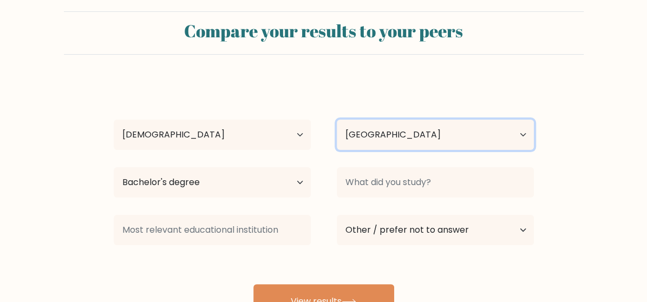
scroll to position [14, 0]
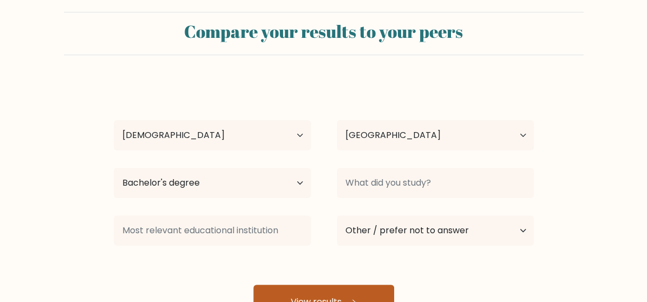
click at [344, 285] on button "View results" at bounding box center [323, 302] width 141 height 35
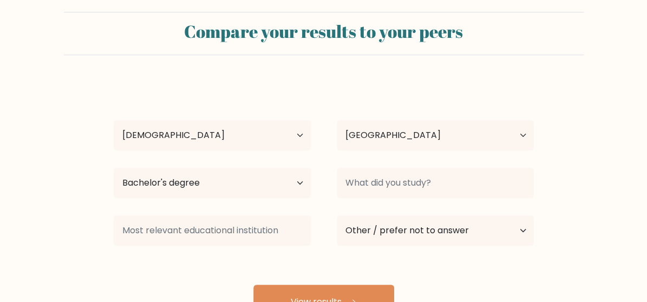
click at [323, 211] on div at bounding box center [212, 230] width 223 height 39
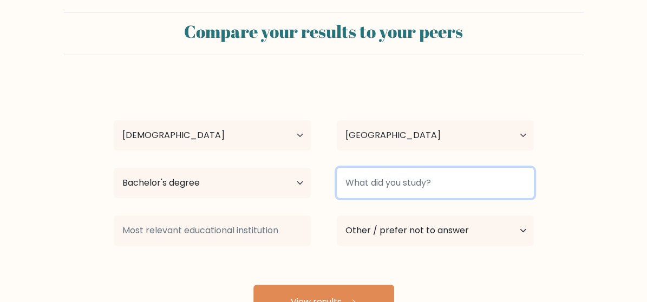
click at [385, 168] on input at bounding box center [435, 183] width 197 height 30
type input "a"
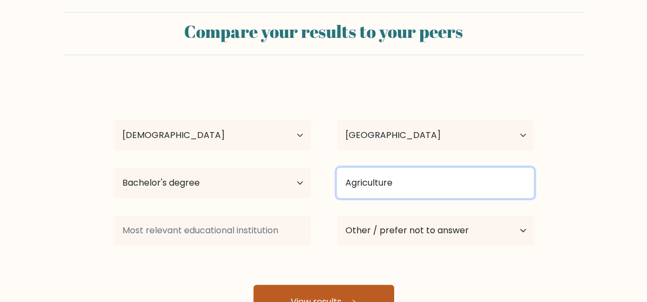
type input "Agriculture"
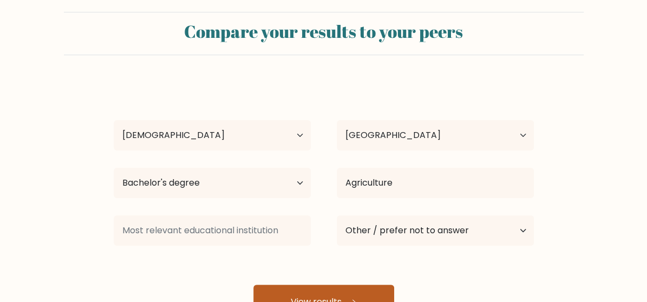
click at [338, 285] on button "View results" at bounding box center [323, 302] width 141 height 35
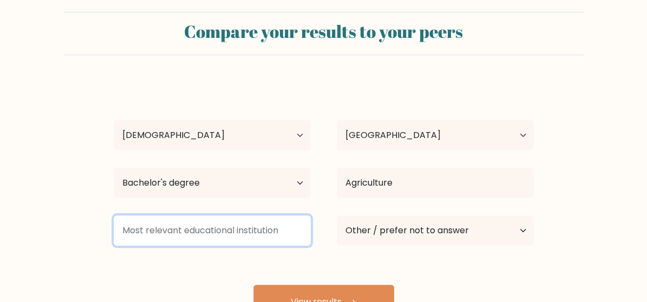
click at [239, 216] on input at bounding box center [212, 231] width 197 height 30
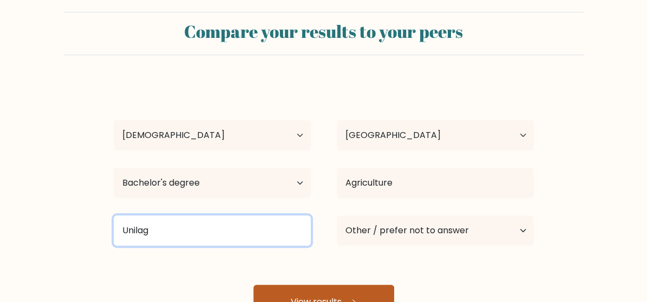
type input "Unilag"
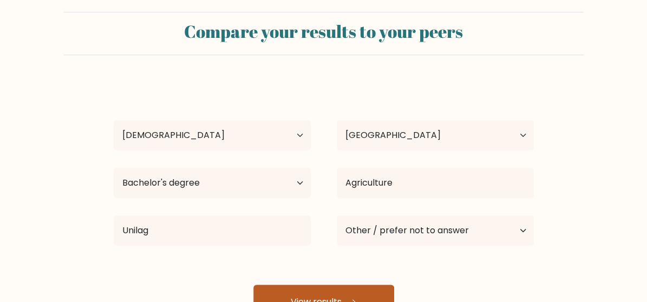
click at [315, 285] on button "View results" at bounding box center [323, 302] width 141 height 35
